Goal: Information Seeking & Learning: Learn about a topic

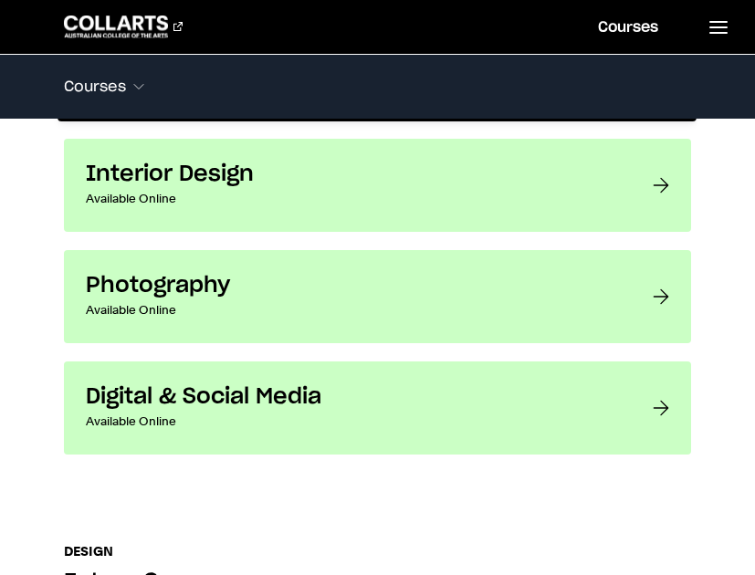
scroll to position [1734, 0]
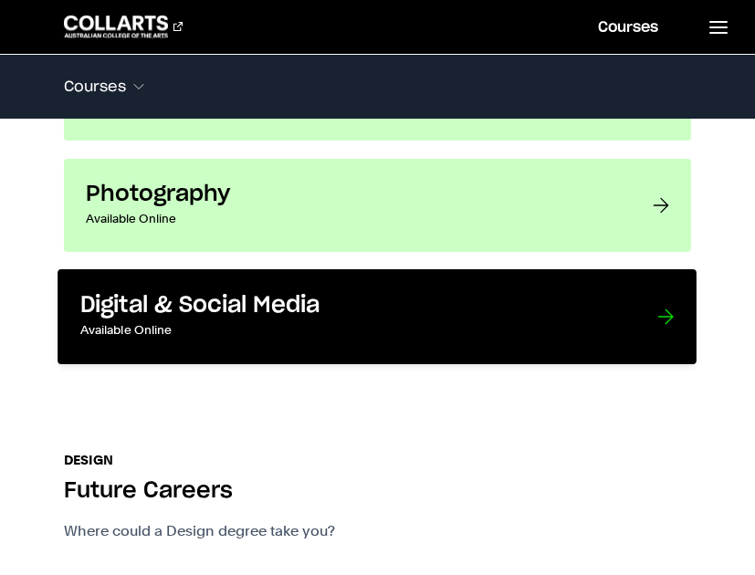
click at [399, 291] on h3 "Digital & Social Media" at bounding box center [350, 305] width 540 height 28
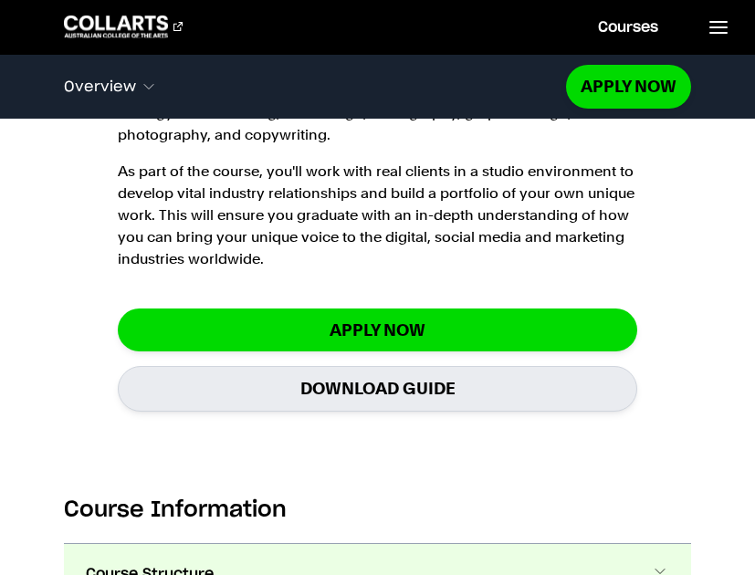
scroll to position [2008, 0]
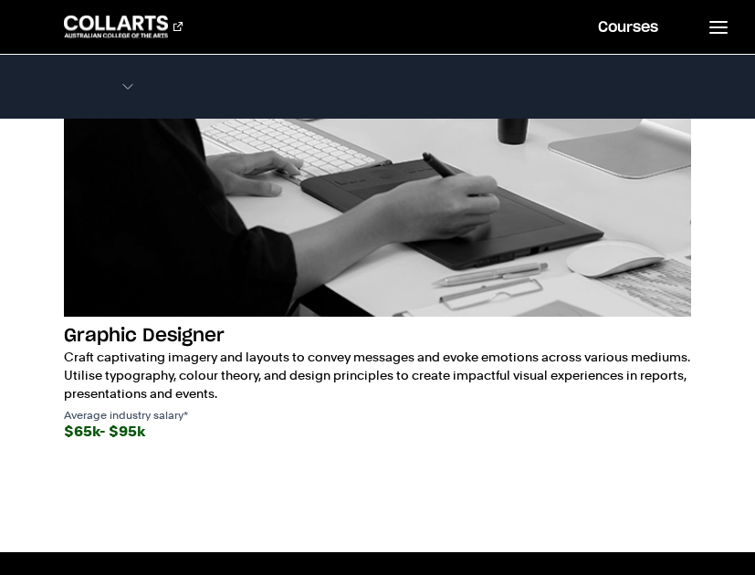
scroll to position [3924, 0]
